Goal: Task Accomplishment & Management: Use online tool/utility

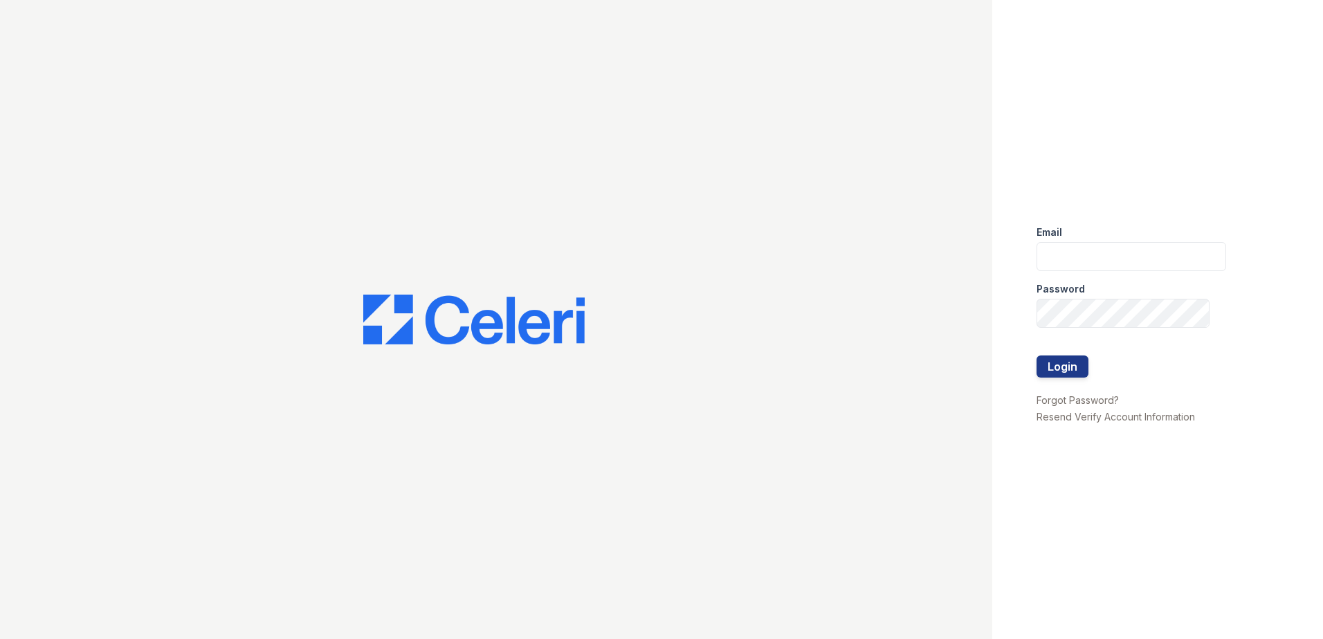
click at [1076, 254] on input "email" at bounding box center [1132, 256] width 190 height 29
type input "[EMAIL_ADDRESS][DOMAIN_NAME]"
click at [1055, 361] on button "Login" at bounding box center [1063, 367] width 52 height 22
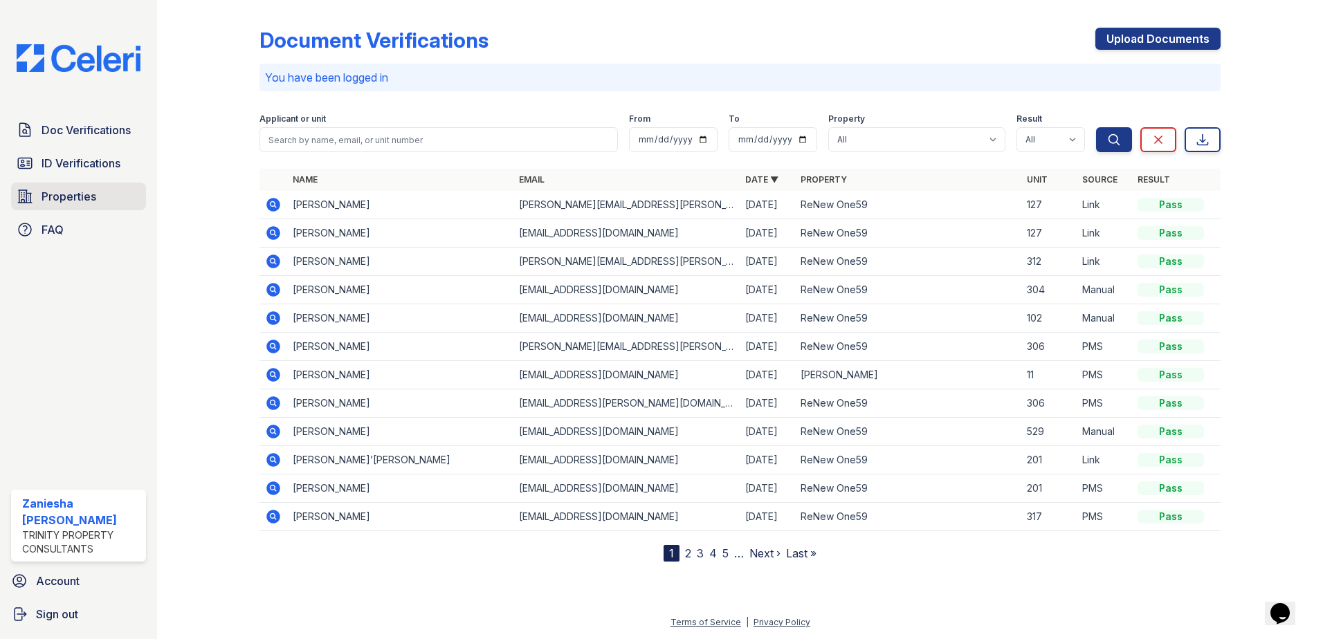
click at [34, 194] on link "Properties" at bounding box center [78, 197] width 135 height 28
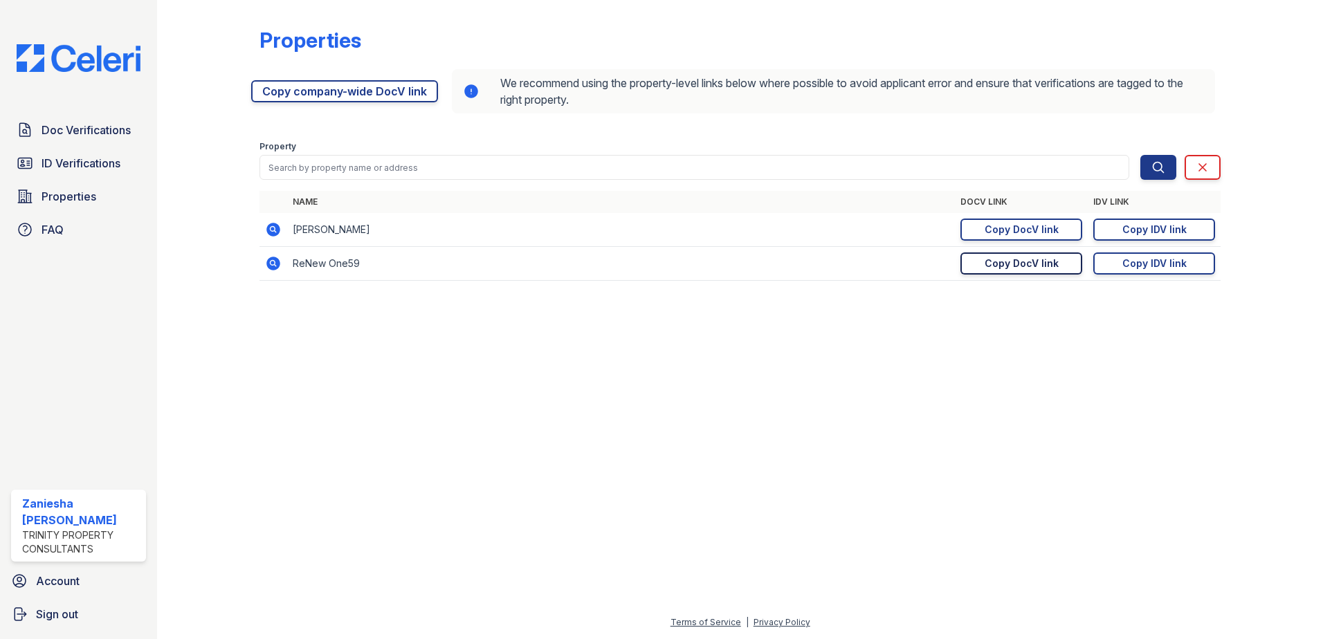
click at [992, 271] on link "Copy DocV link Copy link" at bounding box center [1022, 264] width 122 height 22
